Goal: Task Accomplishment & Management: Use online tool/utility

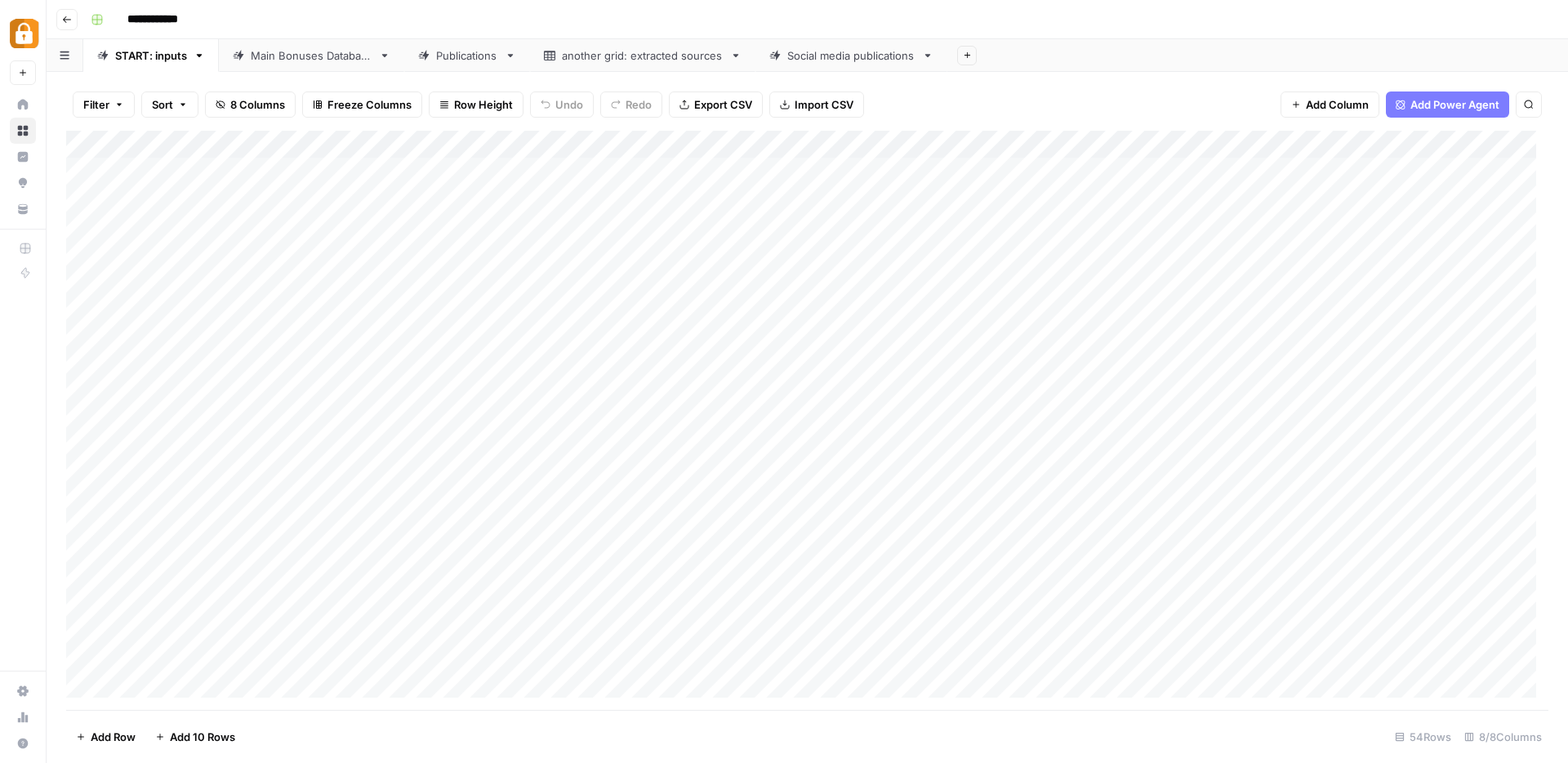
click at [335, 57] on div "Main Bonuses Database" at bounding box center [312, 56] width 121 height 16
type input "**********"
click at [164, 61] on div "START: inputs" at bounding box center [151, 56] width 72 height 16
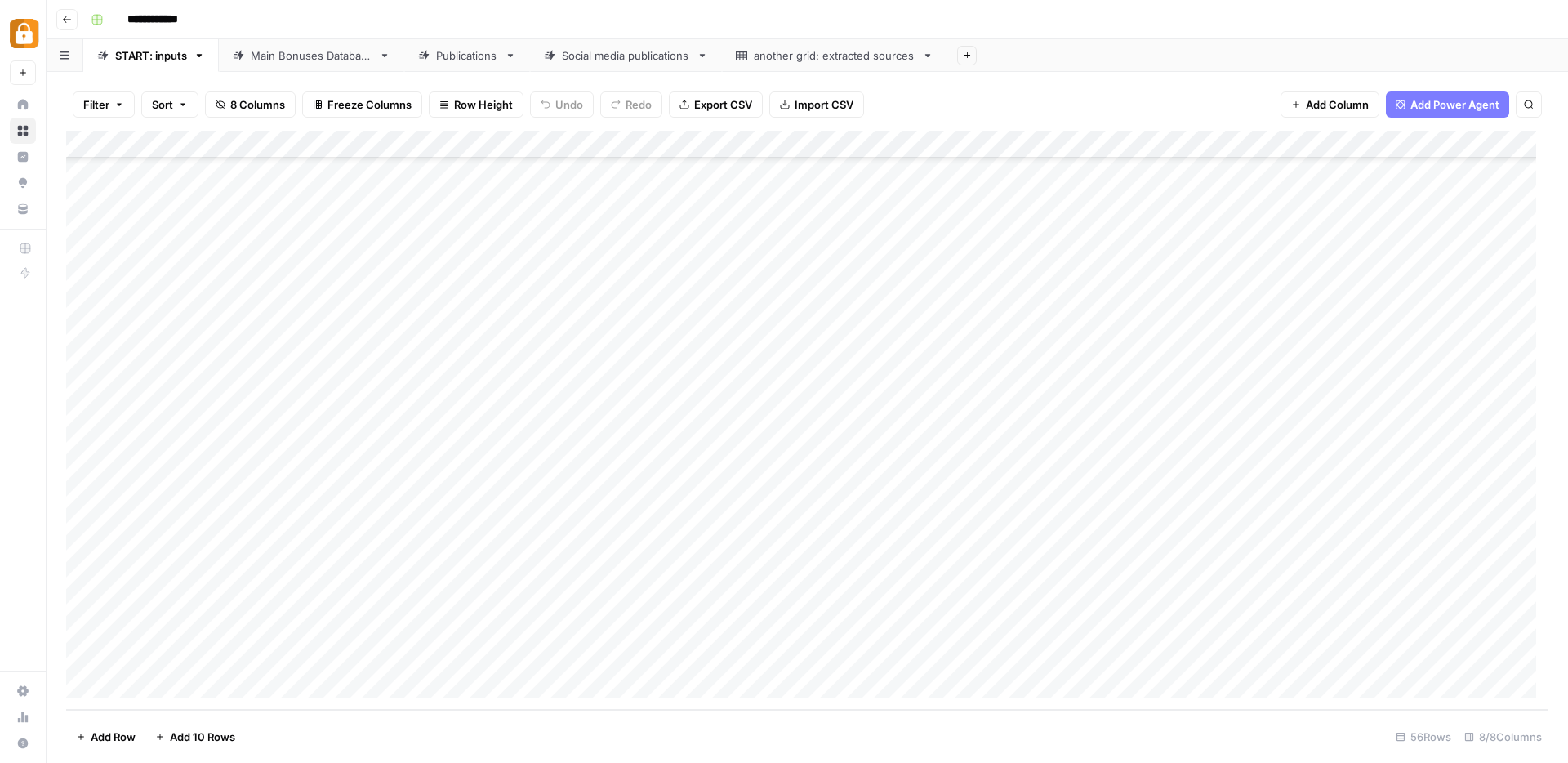
click at [284, 58] on div "Main Bonuses Database" at bounding box center [312, 56] width 121 height 16
click at [134, 60] on div "START: inputs" at bounding box center [151, 56] width 72 height 16
click at [343, 67] on link "Main Bonuses Database" at bounding box center [312, 56] width 185 height 33
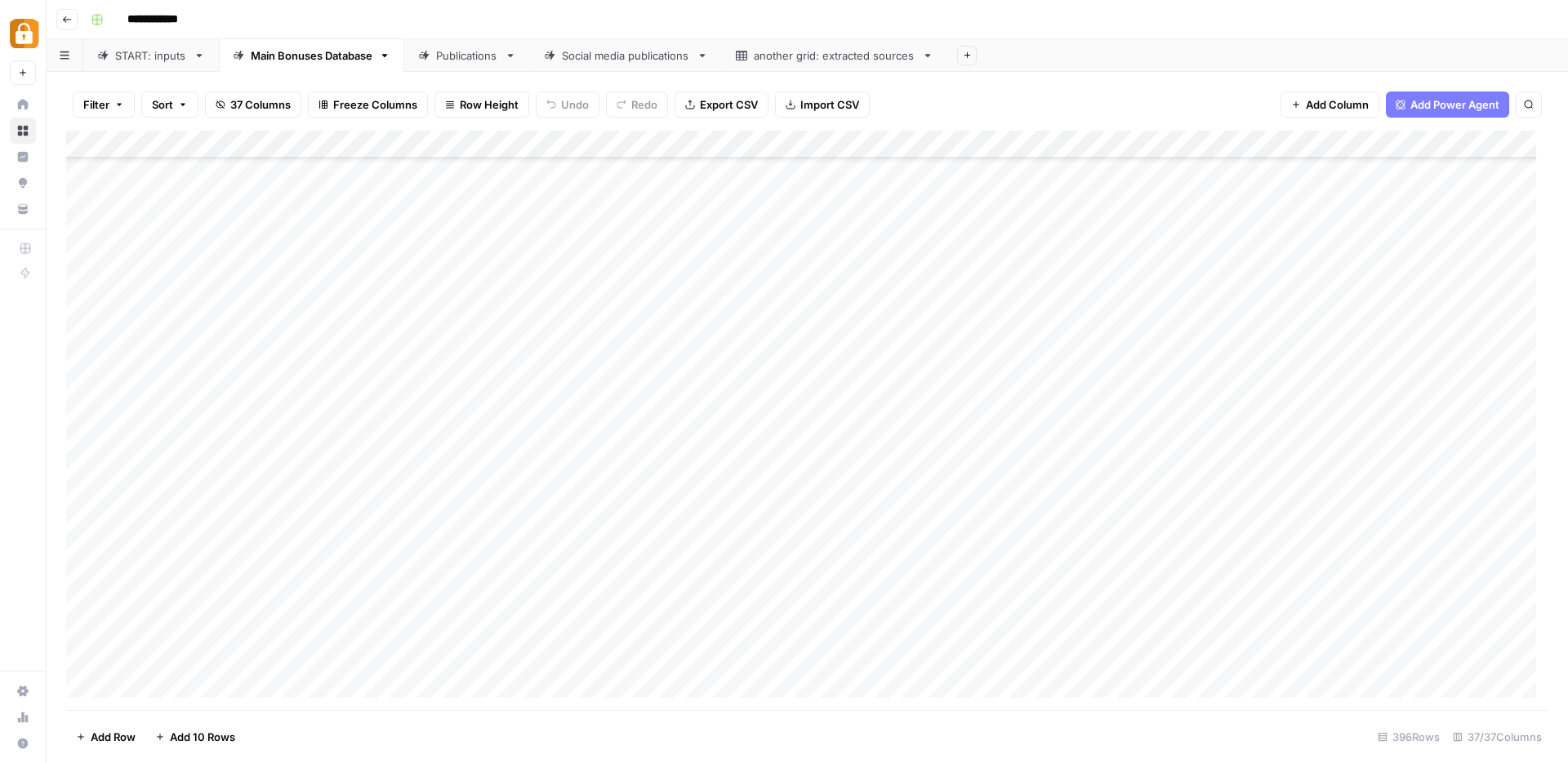
click at [1525, 102] on icon "button" at bounding box center [1529, 104] width 8 height 8
type input "******"
click at [162, 56] on div "START: inputs" at bounding box center [151, 56] width 72 height 16
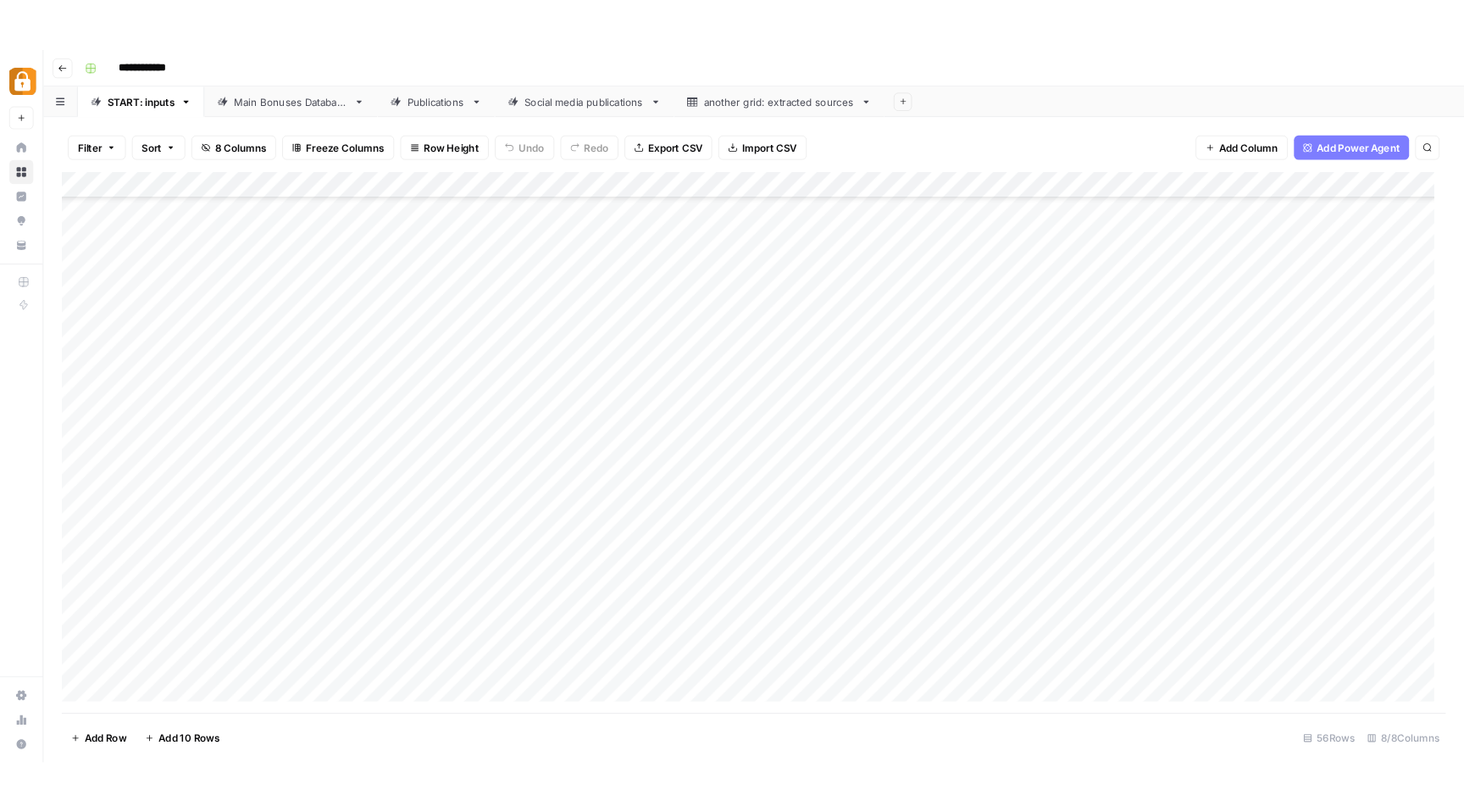
scroll to position [1081, 0]
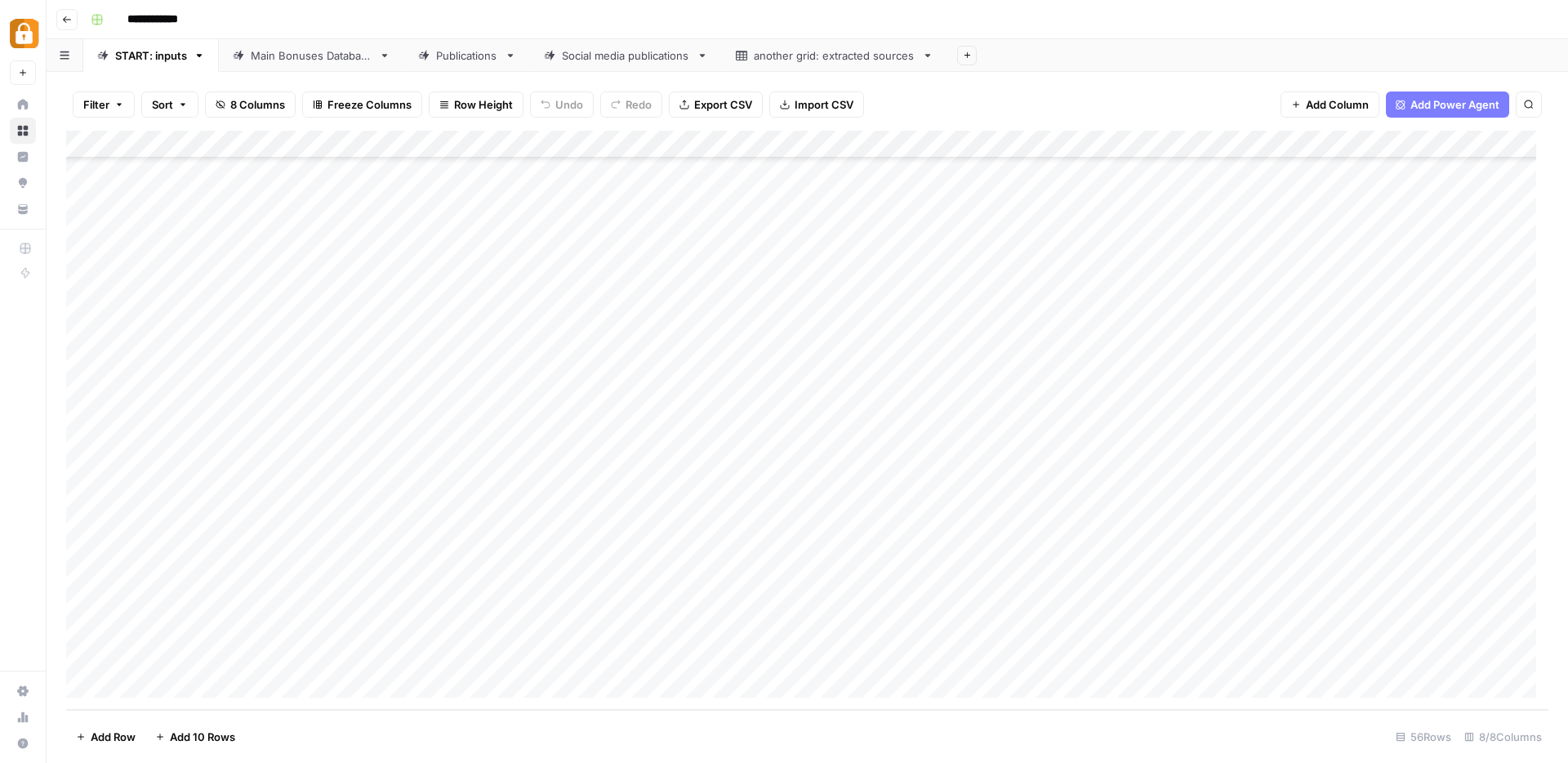
click at [373, 146] on div "Add Column" at bounding box center [807, 420] width 1482 height 579
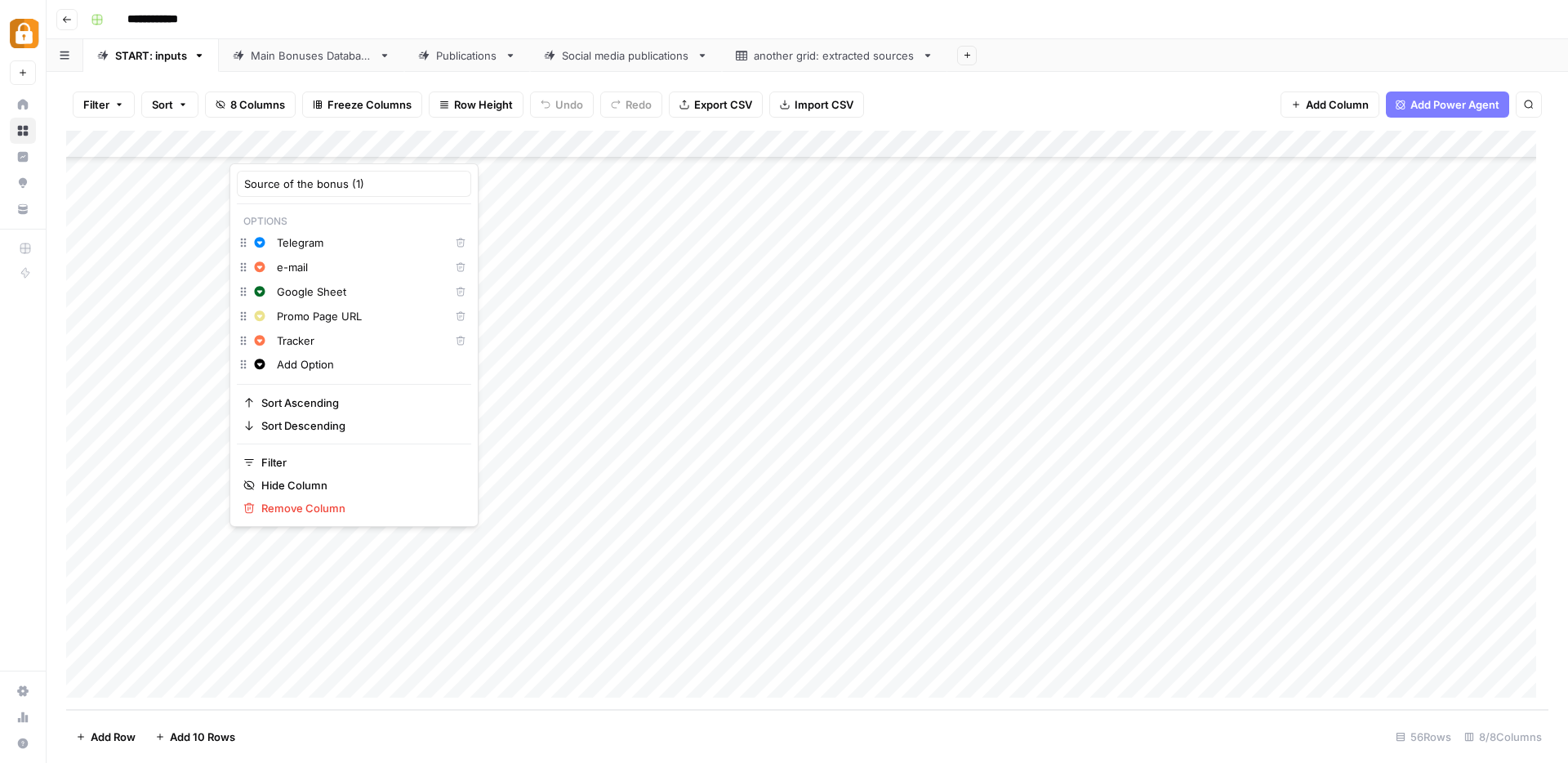
drag, startPoint x: 338, startPoint y: 365, endPoint x: 276, endPoint y: 359, distance: 62.3
click at [276, 359] on div "Add Option" at bounding box center [371, 364] width 195 height 18
type input "B"
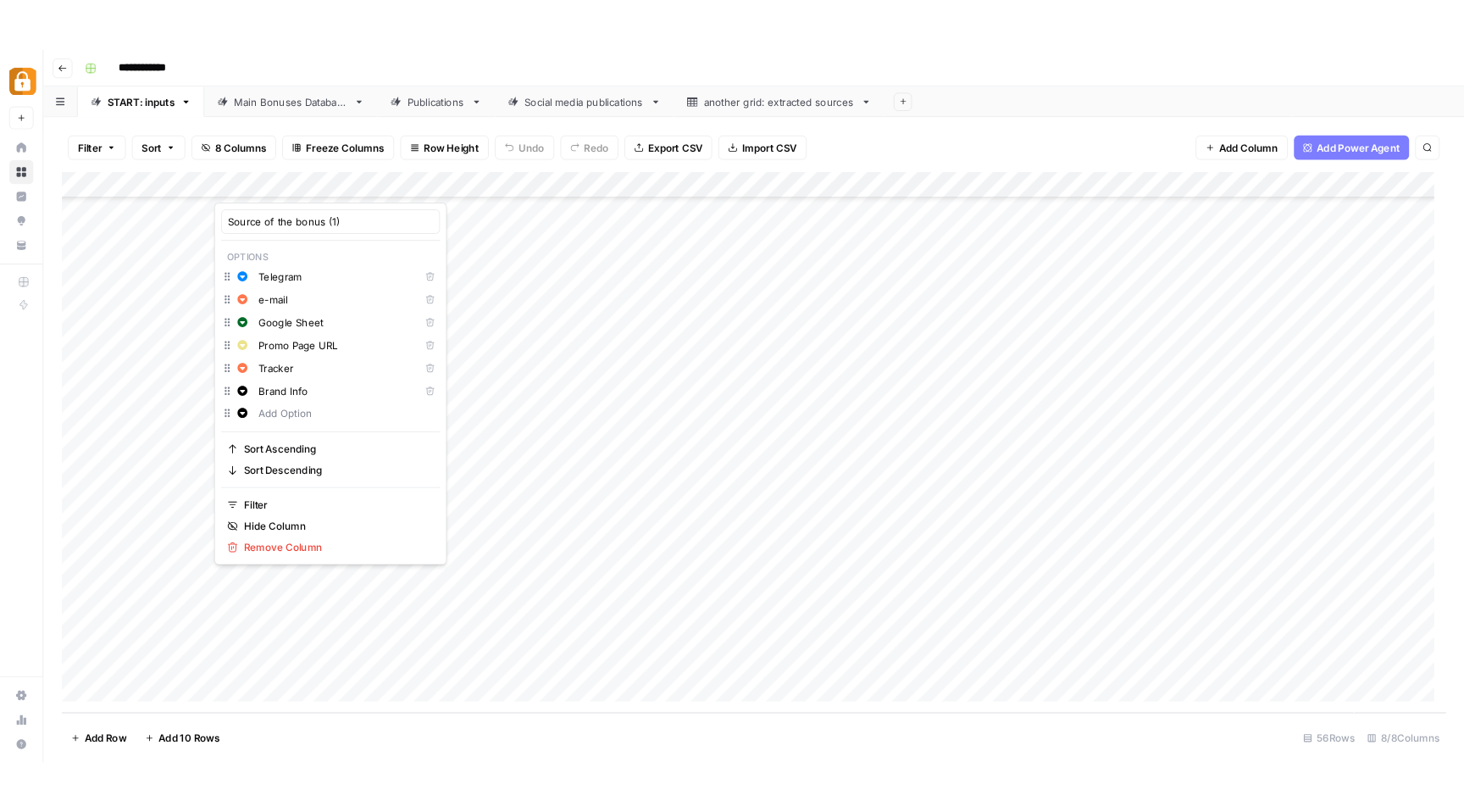
scroll to position [1061, 0]
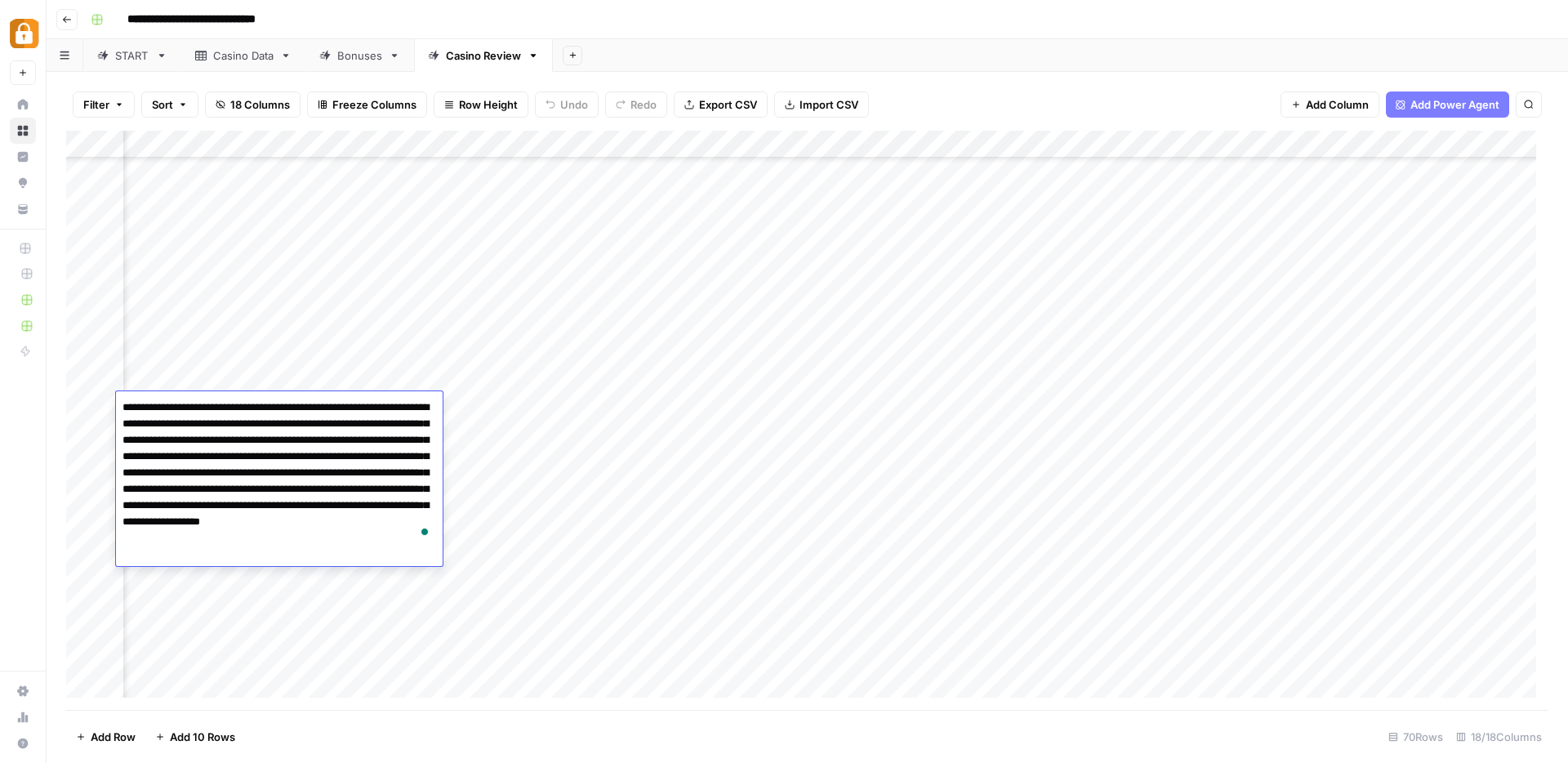
scroll to position [1431, 896]
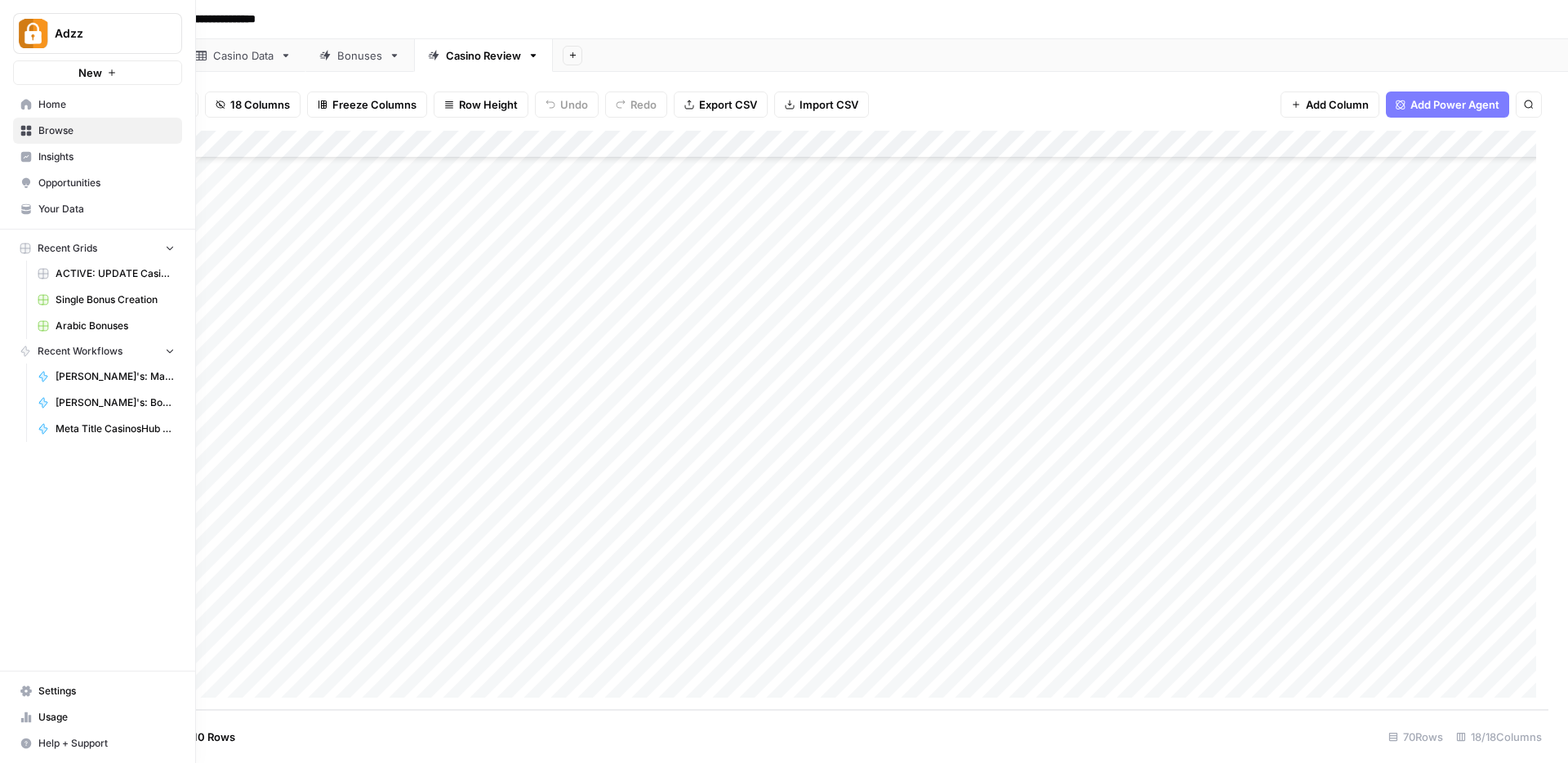
click at [53, 128] on span "Browse" at bounding box center [107, 130] width 136 height 15
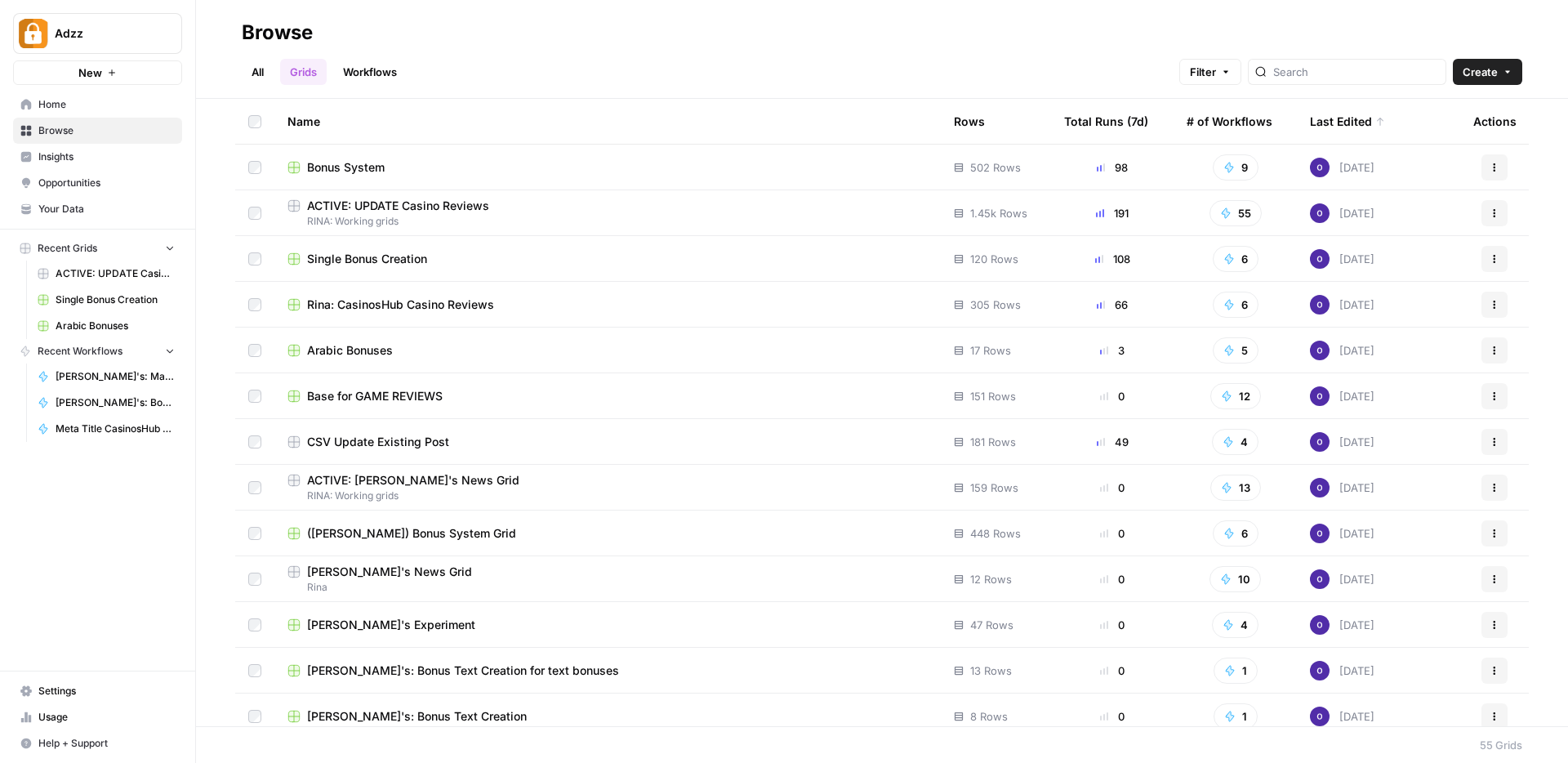
click at [463, 255] on div "Single Bonus Creation" at bounding box center [607, 259] width 640 height 16
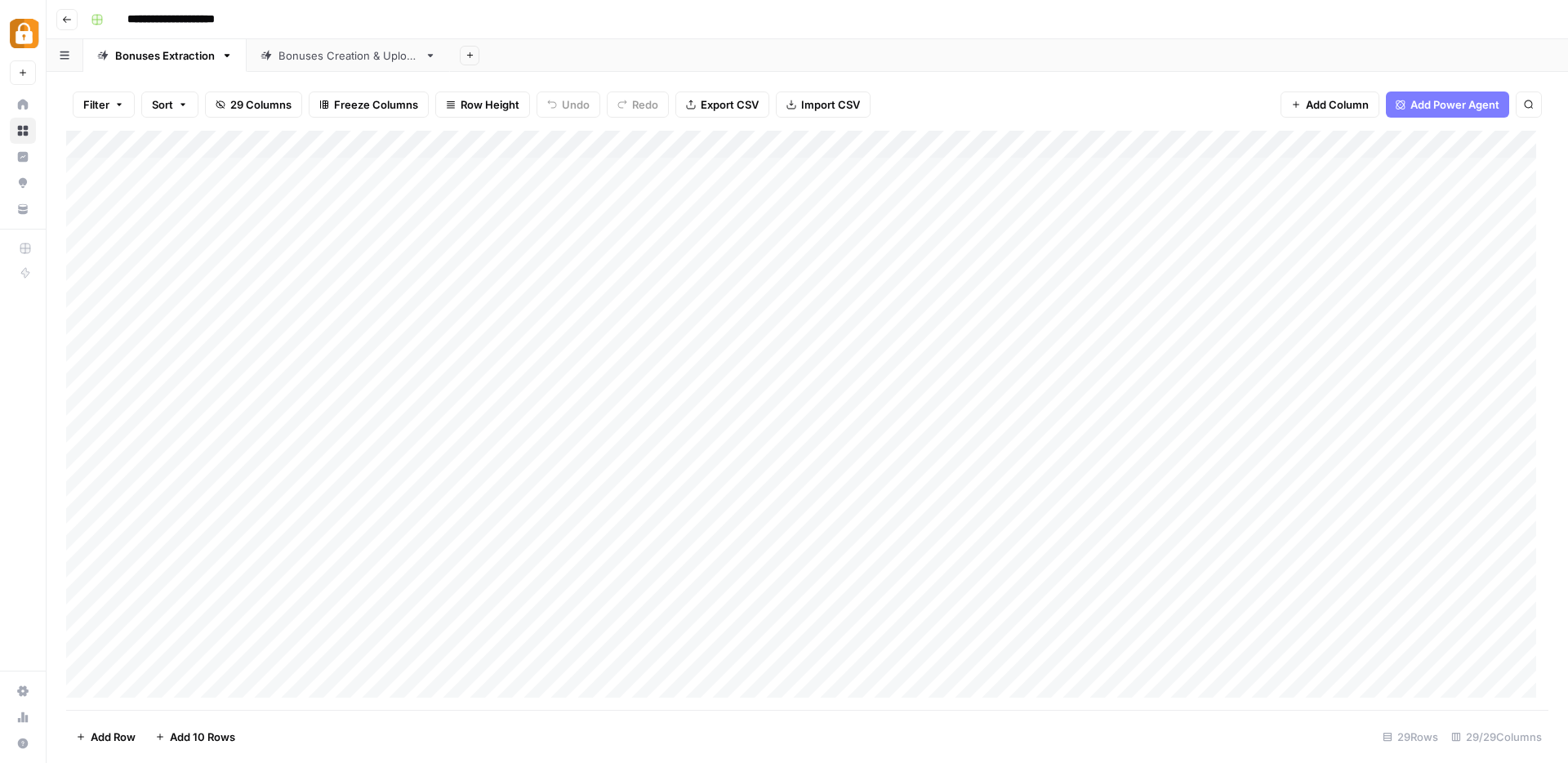
click at [371, 62] on div "Bonuses Creation & Upload" at bounding box center [348, 56] width 139 height 16
click at [1529, 100] on icon "button" at bounding box center [1529, 104] width 8 height 8
type input "*"
type input "**********"
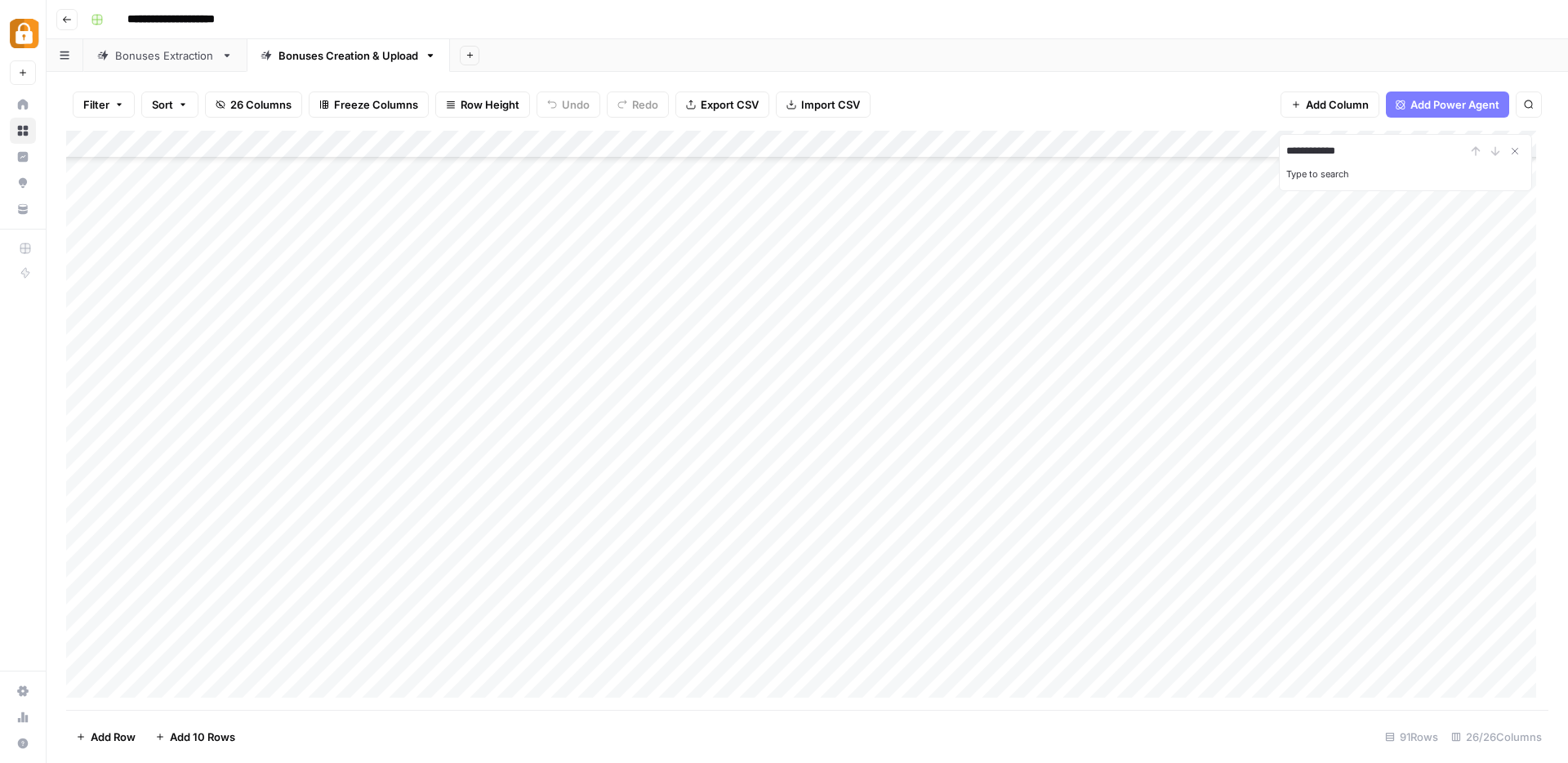
scroll to position [0, 0]
click at [127, 59] on div "Bonuses Extraction" at bounding box center [164, 56] width 99 height 16
